Goal: Transaction & Acquisition: Purchase product/service

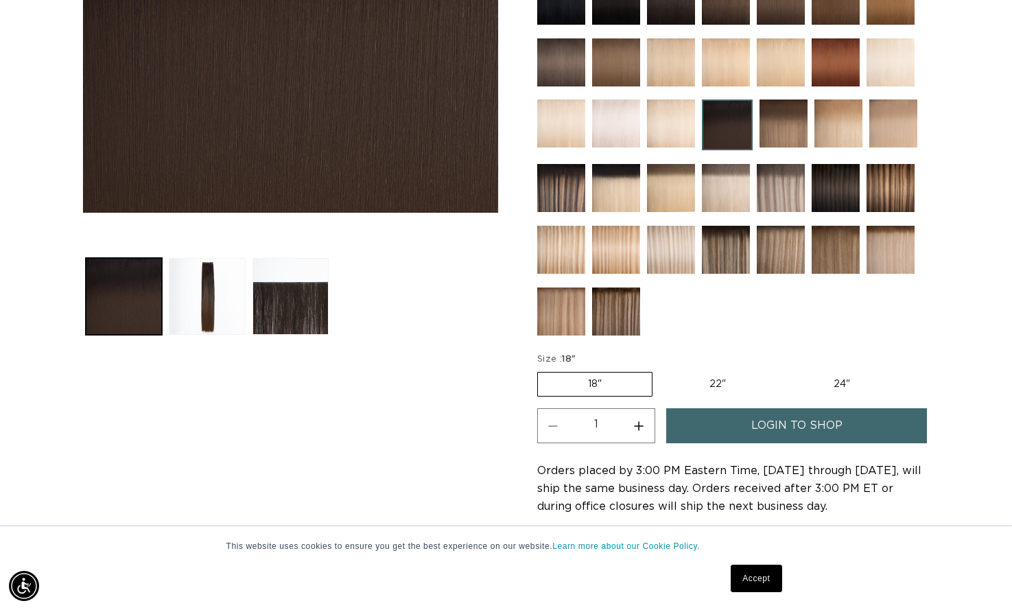
scroll to position [485, 0]
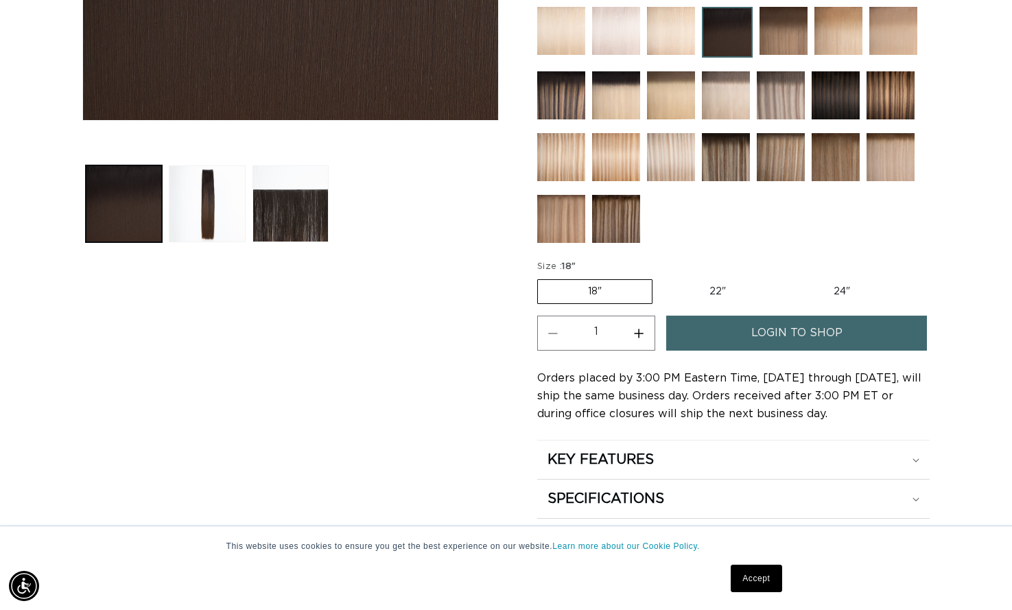
click at [850, 292] on label "24" Variant sold out or unavailable" at bounding box center [841, 291] width 117 height 23
click at [783, 277] on input "24" Variant sold out or unavailable" at bounding box center [783, 276] width 1 height 1
radio input "true"
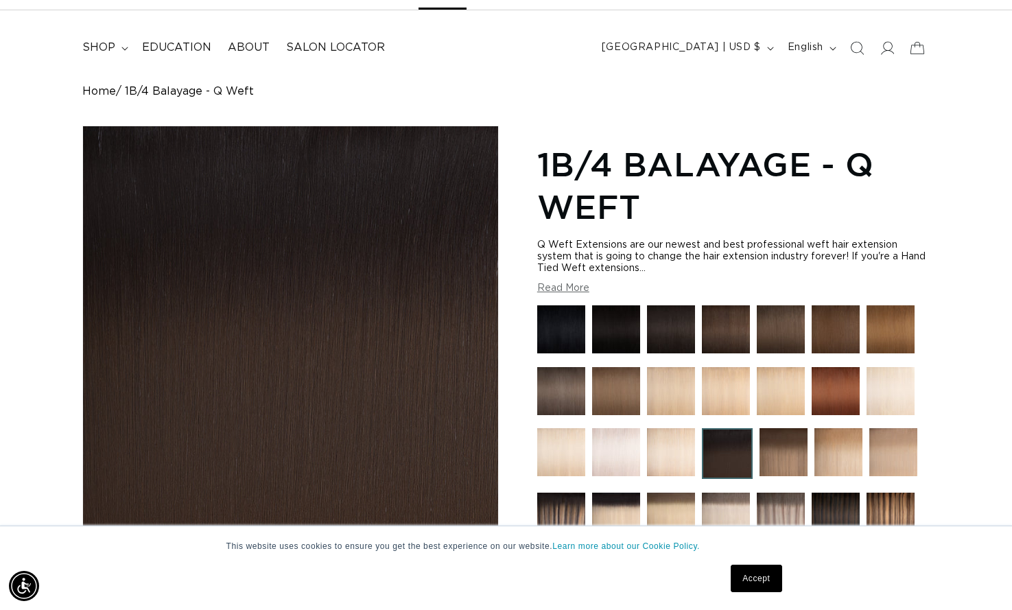
scroll to position [0, 0]
